Goal: Task Accomplishment & Management: Manage account settings

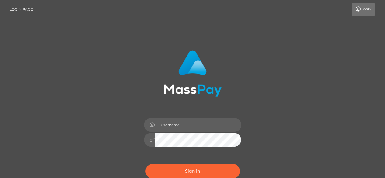
type input "[EMAIL_ADDRESS][DOMAIN_NAME]"
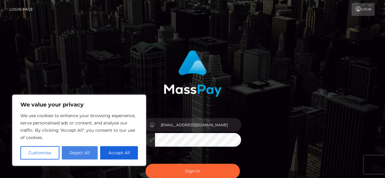
click at [77, 154] on button "Reject All" at bounding box center [80, 152] width 36 height 13
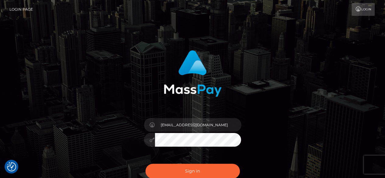
click at [146, 164] on button "Sign in" at bounding box center [193, 171] width 94 height 15
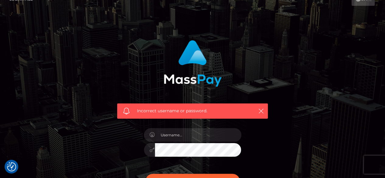
scroll to position [16, 0]
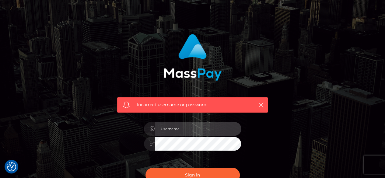
click at [201, 128] on input "text" at bounding box center [198, 129] width 87 height 14
click at [171, 130] on input "text" at bounding box center [198, 129] width 87 height 14
type input "[EMAIL_ADDRESS][DOMAIN_NAME]"
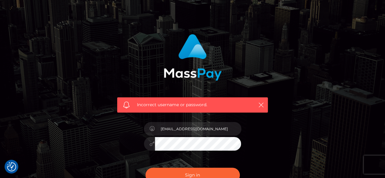
click at [146, 168] on button "Sign in" at bounding box center [193, 175] width 94 height 15
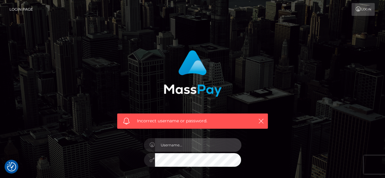
click at [172, 147] on input "text" at bounding box center [198, 145] width 87 height 14
click at [212, 147] on input "[EMAIL_ADDRESS][DOMAIN_NAME]" at bounding box center [198, 145] width 87 height 14
type input "[EMAIL_ADDRESS][DOMAIN_NAME]"
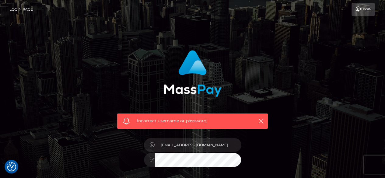
click at [179, 167] on div "[EMAIL_ADDRESS][DOMAIN_NAME]" at bounding box center [193, 157] width 107 height 47
